Goal: Information Seeking & Learning: Learn about a topic

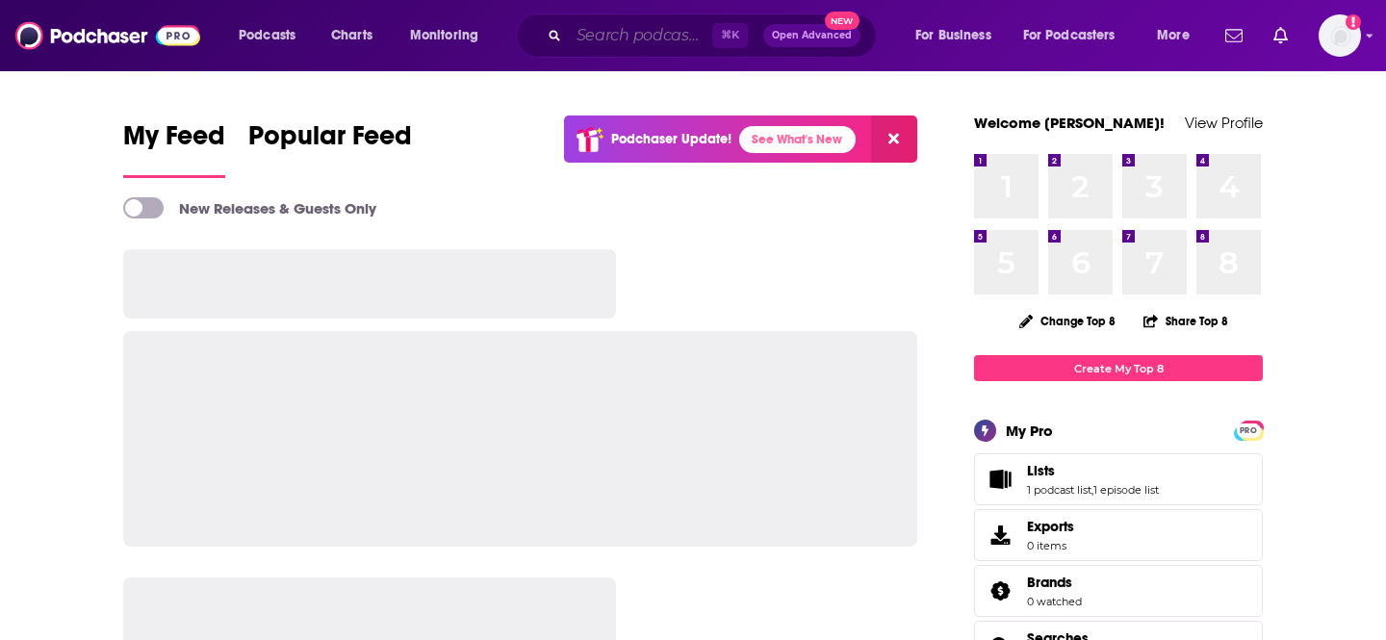
click at [587, 38] on input "Search podcasts, credits, & more..." at bounding box center [640, 35] width 143 height 31
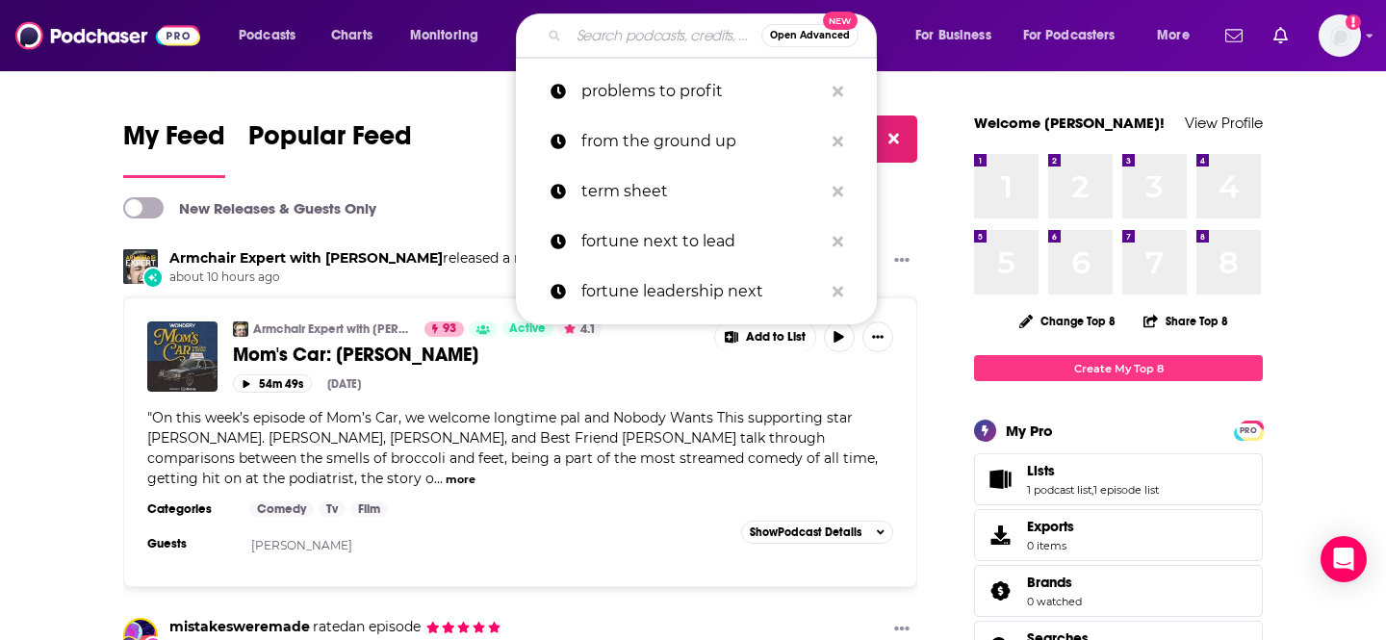
type input "f"
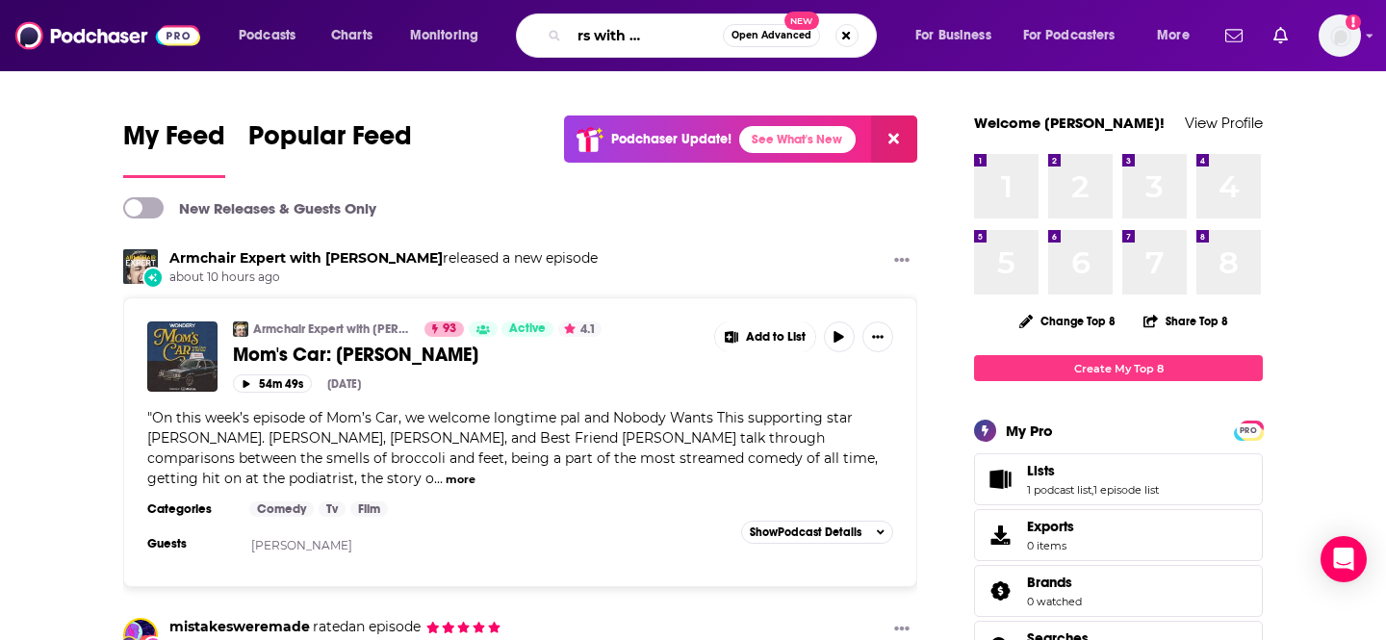
scroll to position [0, 85]
type input "office hours with [PERSON_NAME]"
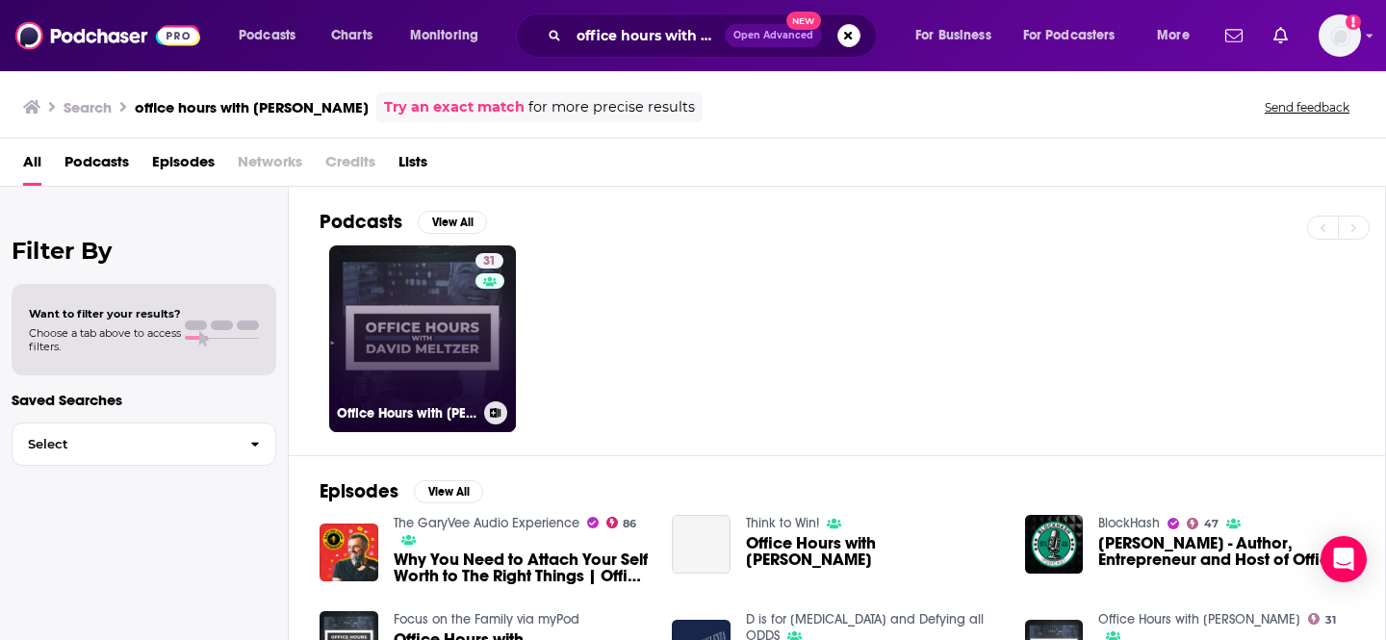
click at [420, 355] on link "31 Office Hours with [PERSON_NAME]" at bounding box center [422, 338] width 187 height 187
